Goal: Find contact information: Find contact information

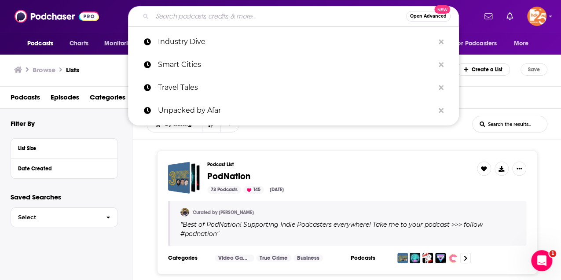
click at [190, 16] on input "Search podcasts, credits, & more..." at bounding box center [279, 16] width 254 height 14
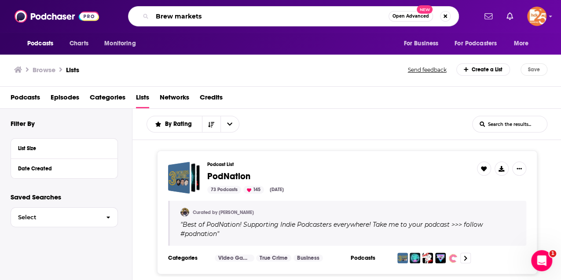
type input "Brew markets"
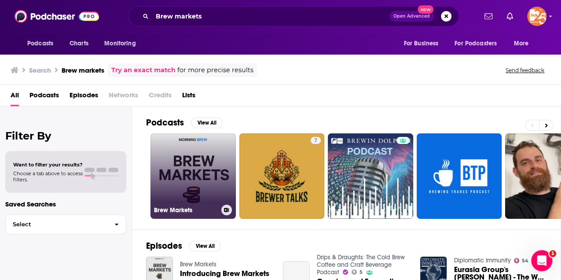
click at [193, 160] on link "Brew Markets" at bounding box center [193, 175] width 85 height 85
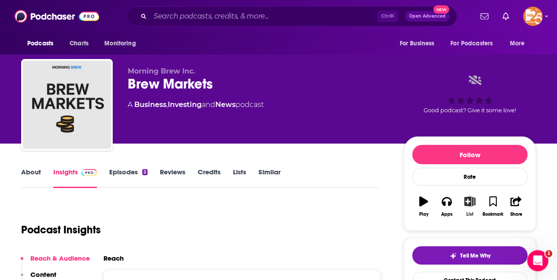
click at [470, 200] on icon "button" at bounding box center [469, 201] width 11 height 10
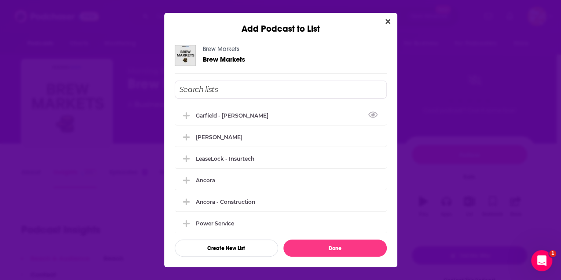
click at [210, 91] on input "Add Podcast To List" at bounding box center [281, 90] width 212 height 18
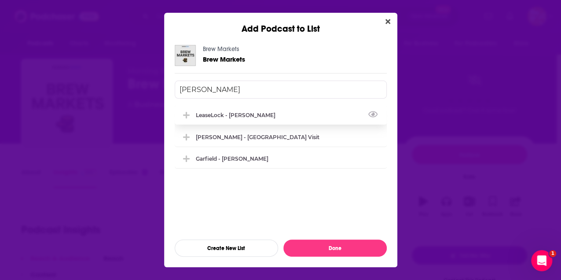
click at [208, 114] on div "LeaseLock - [PERSON_NAME]" at bounding box center [238, 115] width 85 height 7
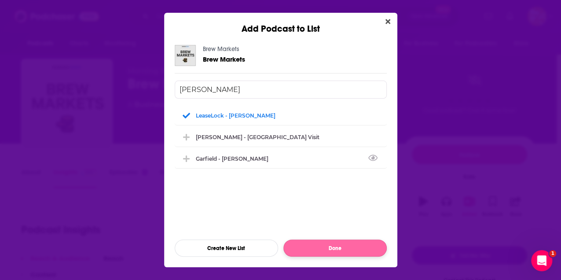
type input "[PERSON_NAME]"
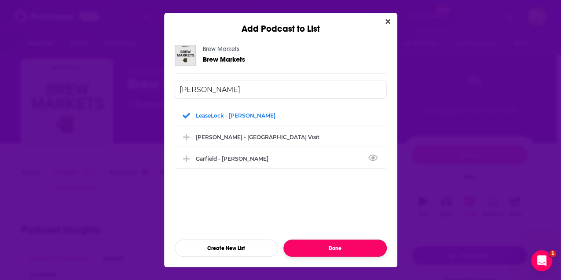
click at [318, 247] on button "Done" at bounding box center [335, 247] width 103 height 17
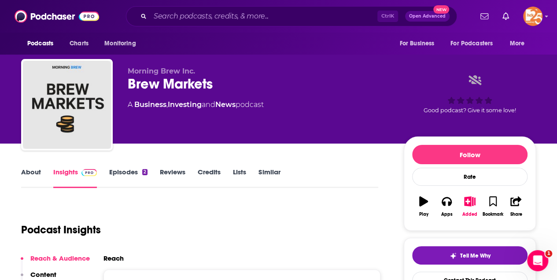
click at [36, 174] on link "About" at bounding box center [31, 178] width 20 height 20
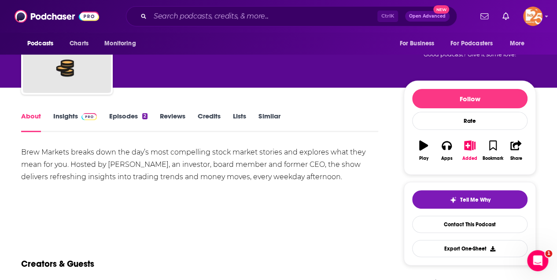
scroll to position [59, 0]
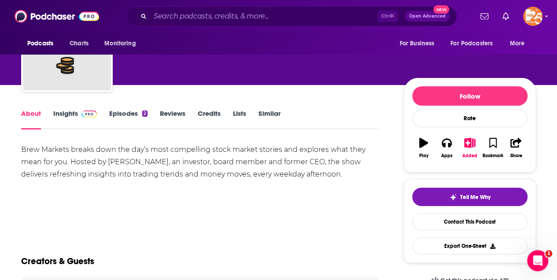
click at [67, 114] on link "Insights" at bounding box center [75, 119] width 44 height 20
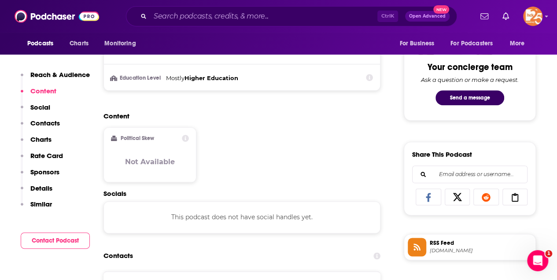
scroll to position [528, 0]
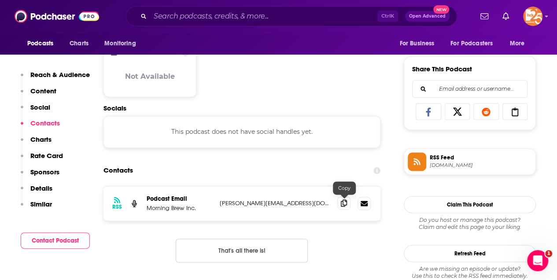
click at [344, 203] on icon at bounding box center [344, 202] width 6 height 7
drag, startPoint x: 293, startPoint y: 203, endPoint x: 217, endPoint y: 203, distance: 76.6
click at [217, 203] on div "RSS Podcast Email Morning Brew Inc. [PERSON_NAME][EMAIL_ADDRESS][DOMAIN_NAME] […" at bounding box center [241, 203] width 277 height 34
copy p "[PERSON_NAME][EMAIL_ADDRESS][DOMAIN_NAME]"
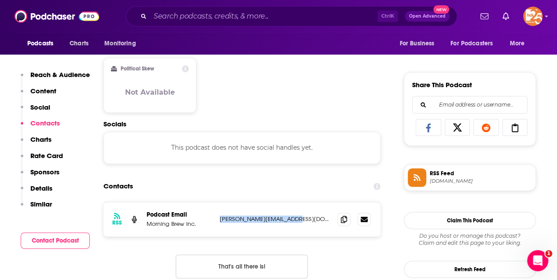
scroll to position [557, 0]
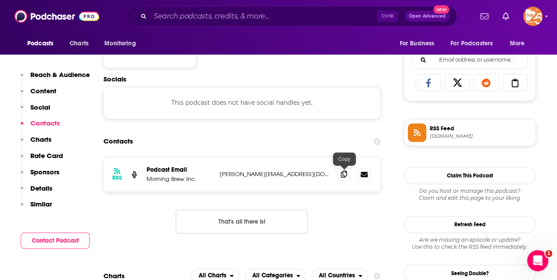
click at [343, 175] on icon at bounding box center [344, 173] width 6 height 7
click at [344, 176] on icon at bounding box center [344, 173] width 6 height 7
